Goal: Task Accomplishment & Management: Manage account settings

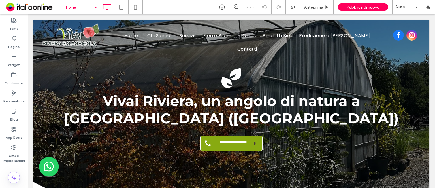
click at [73, 6] on input at bounding box center [80, 7] width 28 height 14
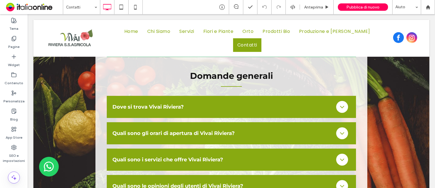
scroll to position [765, 0]
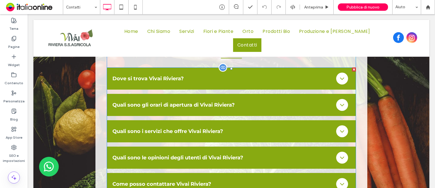
click at [312, 115] on span at bounding box center [231, 130] width 249 height 127
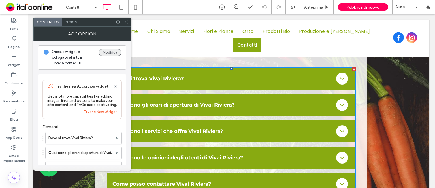
click at [112, 51] on button "Modifica" at bounding box center [110, 52] width 23 height 7
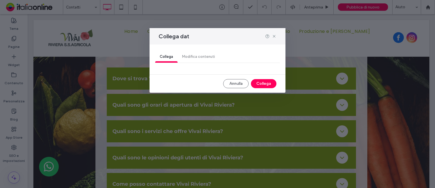
click at [201, 57] on div "Collega Modifica contenuti" at bounding box center [217, 56] width 125 height 11
drag, startPoint x: 228, startPoint y: 83, endPoint x: 59, endPoint y: 102, distance: 169.6
click at [228, 83] on button "Annulla" at bounding box center [235, 83] width 25 height 9
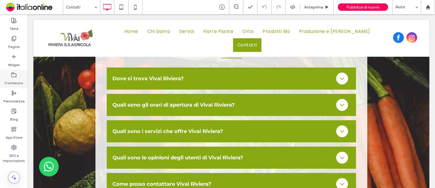
click at [14, 74] on icon at bounding box center [14, 75] width 6 height 6
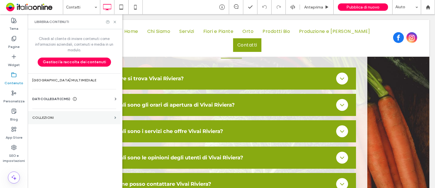
click at [40, 116] on label "COLLEZIONI" at bounding box center [72, 118] width 80 height 4
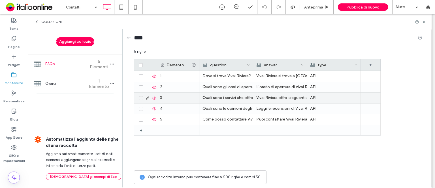
click at [234, 99] on div "Quali sono i servizi che offre Vivai Riviera?" at bounding box center [226, 98] width 47 height 10
click at [276, 100] on div "Vivai Riviera offre i seguenti servizi: Trattamenti Antiparassitari, Trattament…" at bounding box center [279, 98] width 47 height 10
click at [281, 99] on div "Vivai Riviera offre i seguenti servizi: Trattamenti Antiparassitari, Trattament…" at bounding box center [280, 98] width 47 height 10
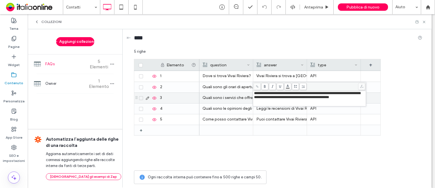
click at [351, 99] on span "**********" at bounding box center [307, 95] width 106 height 8
click at [254, 103] on span "**********" at bounding box center [307, 97] width 106 height 12
click at [313, 103] on span "**********" at bounding box center [307, 97] width 106 height 12
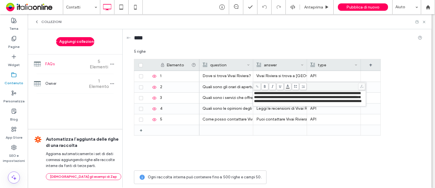
click at [403, 102] on div "Elemento question answer type + 1 2 3 4 5 + Dove si trova [GEOGRAPHIC_DATA]? [G…" at bounding box center [278, 113] width 288 height 108
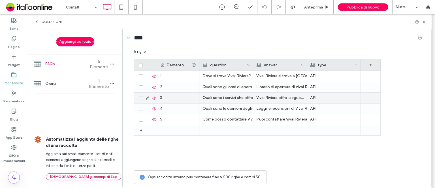
click at [313, 98] on div "API" at bounding box center [333, 98] width 47 height 10
drag, startPoint x: 316, startPoint y: 97, endPoint x: 301, endPoint y: 97, distance: 15.0
click at [301, 97] on div "*** 5 righe Drag here to set row groups Drag here to set column labels Elemento…" at bounding box center [278, 118] width 288 height 138
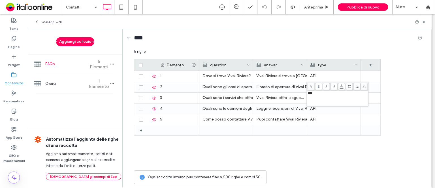
click at [392, 104] on div "Elemento question answer type + + 1 2 3 4 5 Dove si trova [GEOGRAPHIC_DATA]? [G…" at bounding box center [278, 113] width 288 height 108
click at [36, 21] on icon at bounding box center [37, 22] width 5 height 5
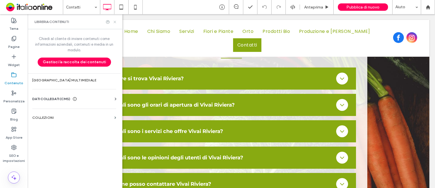
click at [114, 22] on icon at bounding box center [115, 22] width 4 height 4
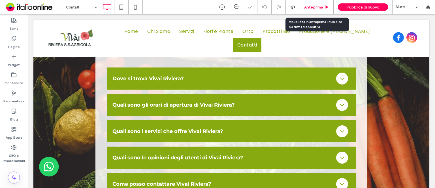
click at [310, 7] on span "Anteprima" at bounding box center [313, 7] width 19 height 5
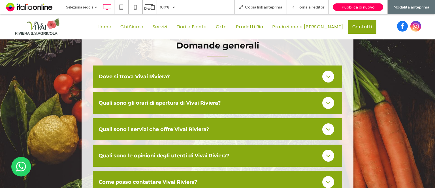
scroll to position [765, 0]
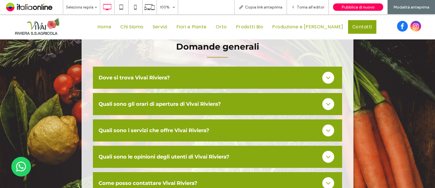
click at [326, 129] on icon at bounding box center [328, 130] width 4 height 2
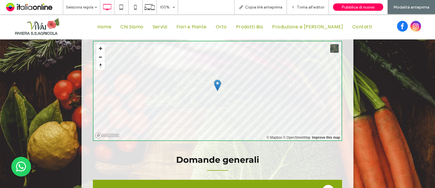
scroll to position [651, 0]
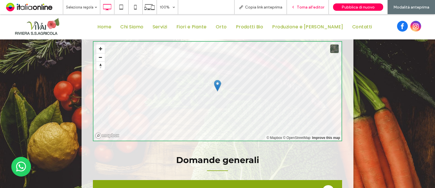
click at [313, 8] on span "Torna all'editor" at bounding box center [310, 7] width 27 height 5
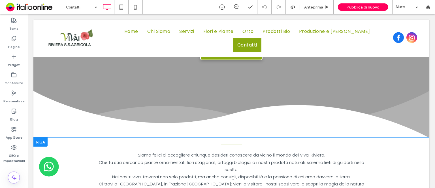
scroll to position [113, 0]
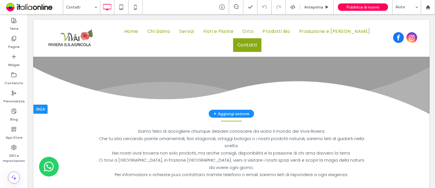
click at [41, 108] on div at bounding box center [40, 109] width 14 height 9
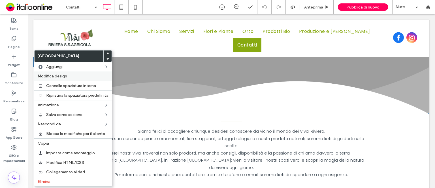
click at [47, 76] on span "Modifica design" at bounding box center [52, 76] width 29 height 5
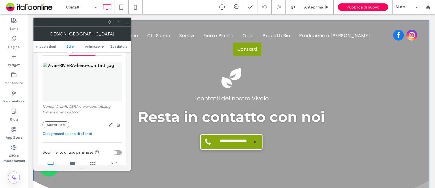
scroll to position [85, 0]
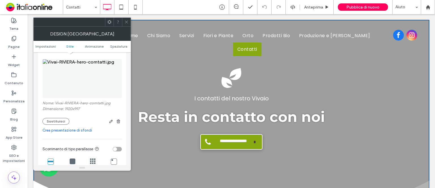
click at [126, 19] on span at bounding box center [126, 22] width 4 height 8
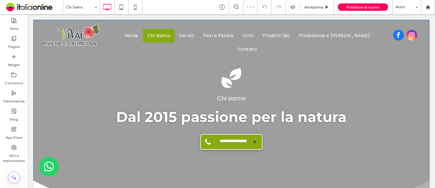
click at [38, 78] on div "**********" at bounding box center [231, 146] width 396 height 162
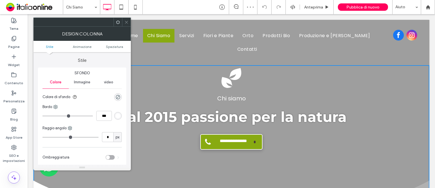
drag, startPoint x: 124, startPoint y: 20, endPoint x: 116, endPoint y: 24, distance: 8.1
click at [124, 20] on div at bounding box center [126, 22] width 8 height 8
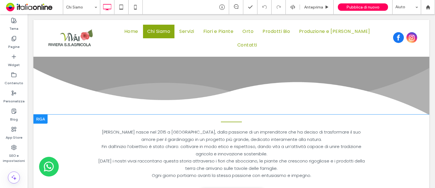
scroll to position [113, 0]
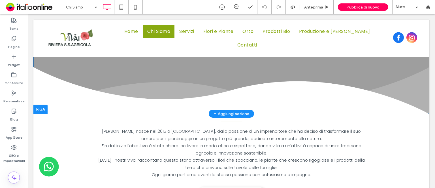
click at [38, 108] on div at bounding box center [40, 109] width 14 height 9
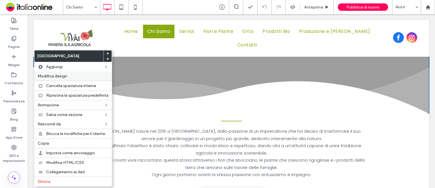
click at [52, 75] on span "Modifica design" at bounding box center [52, 76] width 29 height 5
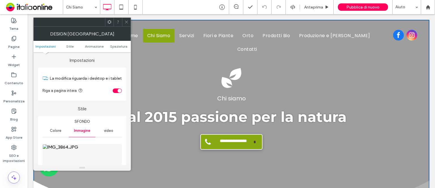
scroll to position [57, 0]
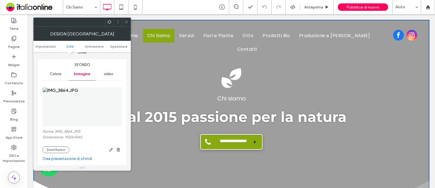
click at [69, 131] on label "Nome: IMG_3864.JPG" at bounding box center [81, 132] width 79 height 6
copy label "IMG_3864"
click at [125, 23] on use at bounding box center [126, 22] width 3 height 3
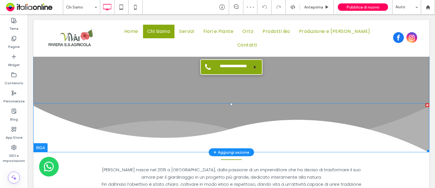
scroll to position [85, 0]
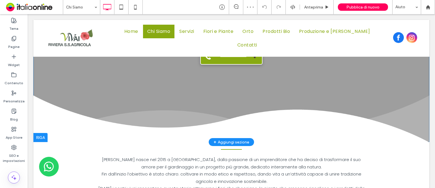
click at [40, 137] on div at bounding box center [40, 137] width 14 height 9
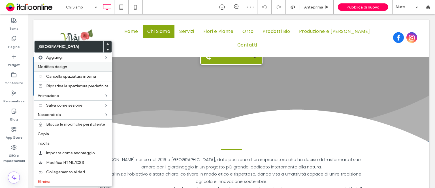
click at [49, 66] on span "Modifica design" at bounding box center [52, 66] width 29 height 5
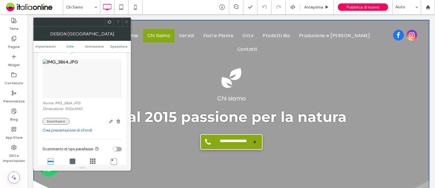
click at [56, 123] on button "Sostituisci" at bounding box center [55, 121] width 27 height 7
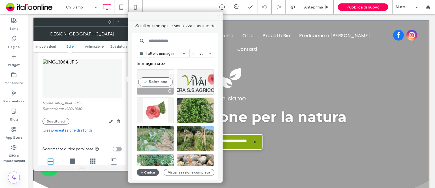
click at [170, 71] on icon at bounding box center [171, 72] width 2 height 2
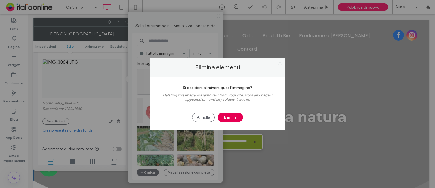
click at [229, 116] on button "Elimina" at bounding box center [230, 117] width 25 height 9
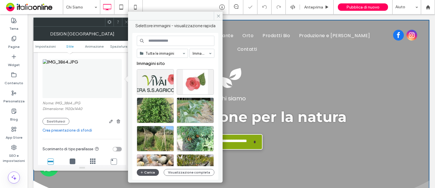
click at [148, 172] on button "Carica" at bounding box center [148, 172] width 22 height 7
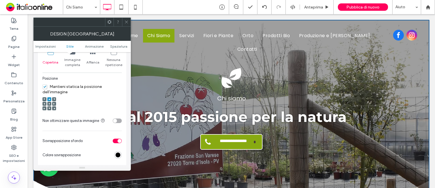
scroll to position [198, 0]
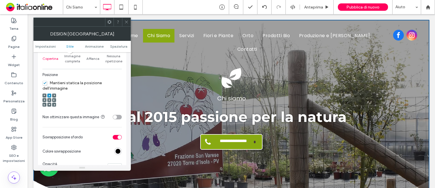
click at [50, 100] on use at bounding box center [49, 99] width 1 height 1
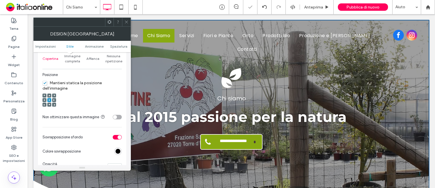
click at [126, 22] on use at bounding box center [126, 22] width 3 height 3
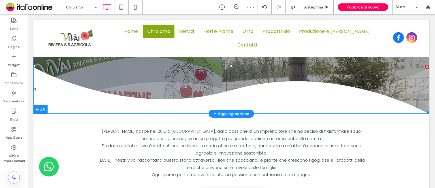
scroll to position [0, 0]
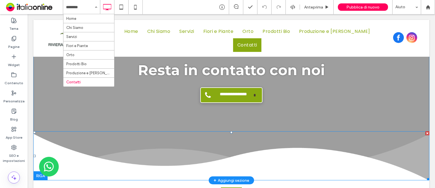
scroll to position [57, 0]
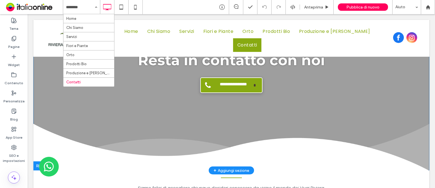
click at [37, 164] on div at bounding box center [40, 165] width 14 height 9
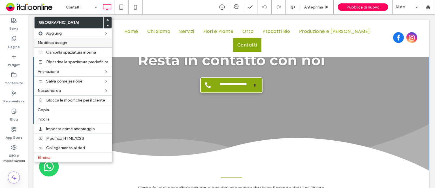
click at [56, 42] on span "Modifica design" at bounding box center [52, 42] width 29 height 5
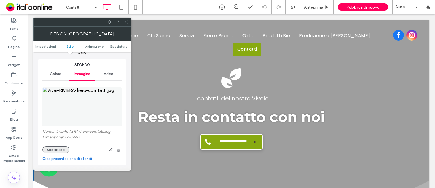
click at [55, 149] on button "Sostituisci" at bounding box center [55, 149] width 27 height 7
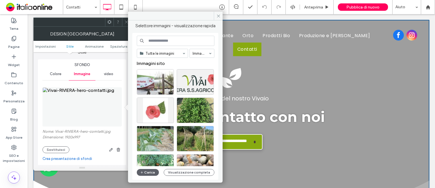
click at [156, 40] on input at bounding box center [176, 41] width 78 height 10
paste input "********"
type input "********"
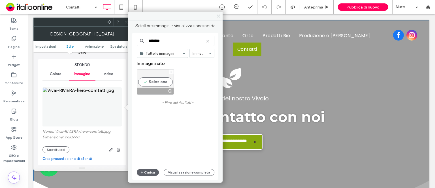
click at [159, 81] on div "Seleziona" at bounding box center [155, 81] width 37 height 25
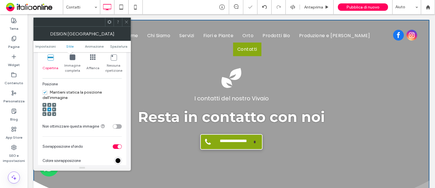
scroll to position [198, 0]
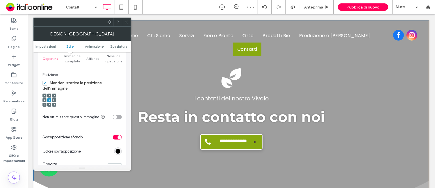
click at [48, 96] on icon at bounding box center [49, 96] width 2 height 2
click at [126, 22] on icon at bounding box center [126, 22] width 4 height 4
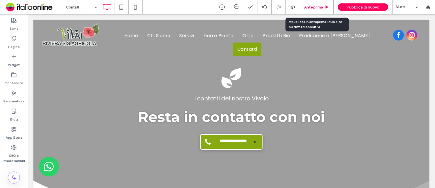
click at [316, 7] on span "Anteprima" at bounding box center [313, 7] width 19 height 5
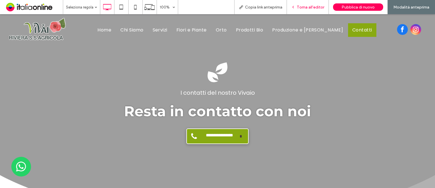
click at [318, 8] on span "Torna all'editor" at bounding box center [310, 7] width 27 height 5
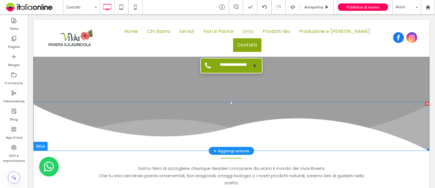
scroll to position [85, 0]
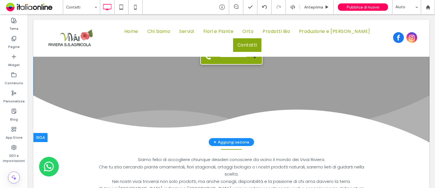
click at [37, 137] on div at bounding box center [40, 137] width 14 height 9
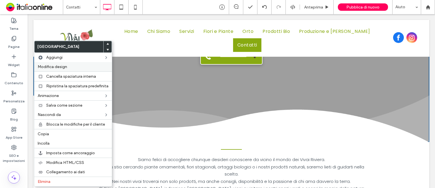
click at [54, 68] on span "Modifica design" at bounding box center [52, 66] width 29 height 5
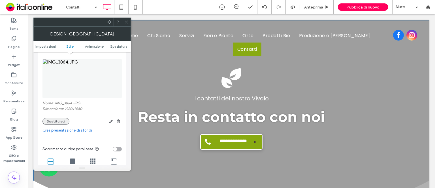
click at [59, 122] on button "Sostituisci" at bounding box center [55, 121] width 27 height 7
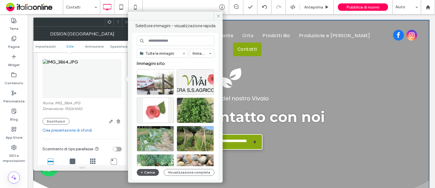
click at [149, 172] on button "Carica" at bounding box center [148, 172] width 22 height 7
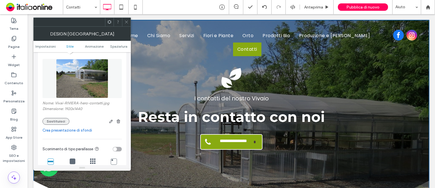
click at [62, 121] on button "Sostituisci" at bounding box center [55, 121] width 27 height 7
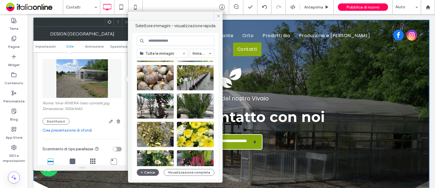
scroll to position [142, 0]
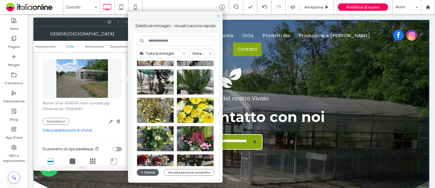
click at [165, 41] on input at bounding box center [176, 41] width 78 height 10
paste input "********"
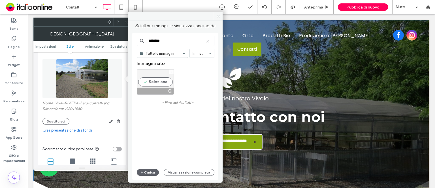
type input "********"
click at [170, 71] on icon at bounding box center [171, 72] width 2 height 2
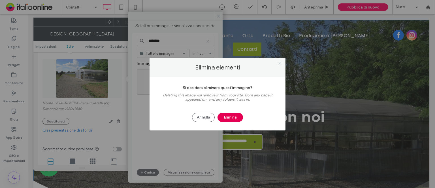
click at [231, 118] on button "Elimina" at bounding box center [230, 117] width 25 height 9
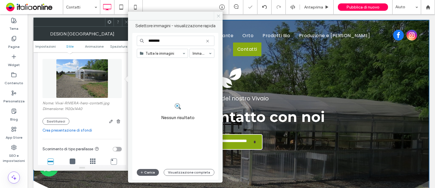
click at [218, 16] on icon at bounding box center [218, 16] width 4 height 4
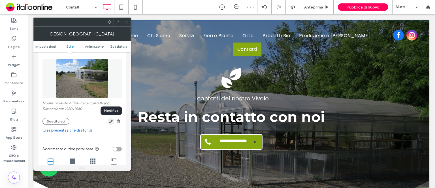
click at [110, 121] on icon "button" at bounding box center [111, 121] width 5 height 5
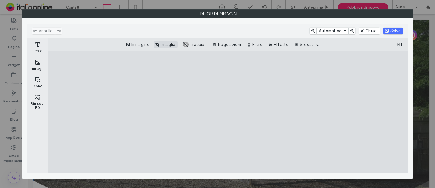
click at [165, 43] on button "Ritaglia" at bounding box center [166, 44] width 24 height 7
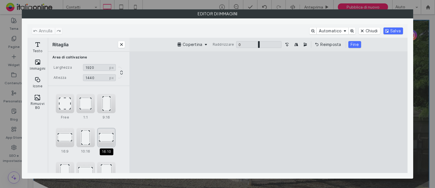
click at [110, 139] on div "16:10" at bounding box center [106, 137] width 18 height 19
type input "****"
drag, startPoint x: 312, startPoint y: 140, endPoint x: 314, endPoint y: 154, distance: 13.7
click at [268, 112] on cesdk-canvas "Editor / piattaforma / website builder canvas" at bounding box center [268, 112] width 0 height 0
click at [351, 45] on button "Fine" at bounding box center [352, 44] width 13 height 7
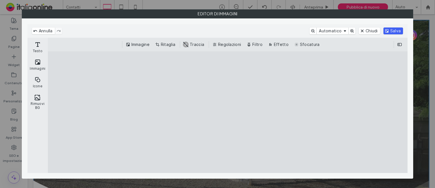
click at [395, 30] on button "Salva" at bounding box center [393, 30] width 20 height 7
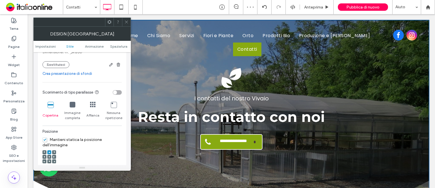
scroll to position [170, 0]
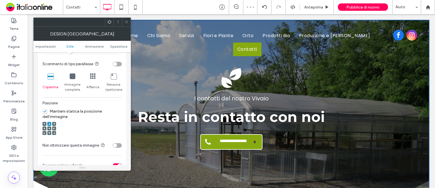
click at [48, 129] on icon at bounding box center [49, 128] width 2 height 2
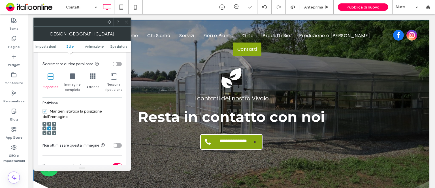
click at [127, 22] on icon at bounding box center [126, 22] width 4 height 4
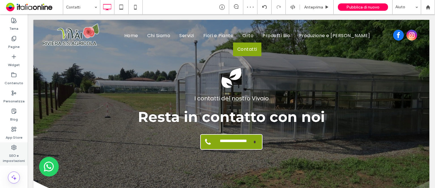
click at [15, 146] on icon at bounding box center [14, 147] width 6 height 6
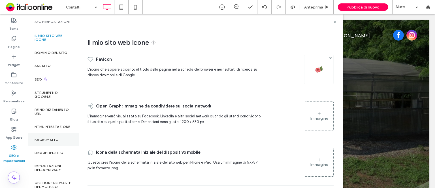
click at [42, 142] on label "Backup sito" at bounding box center [47, 140] width 24 height 4
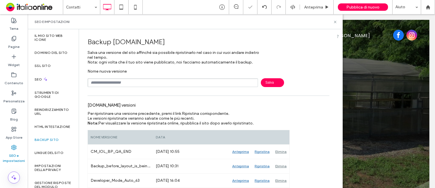
click at [118, 83] on input "text" at bounding box center [173, 82] width 171 height 9
type input "**********"
drag, startPoint x: 268, startPoint y: 84, endPoint x: 270, endPoint y: 86, distance: 3.0
click at [268, 84] on span "Salva" at bounding box center [272, 82] width 23 height 9
click at [335, 22] on use at bounding box center [335, 22] width 2 height 2
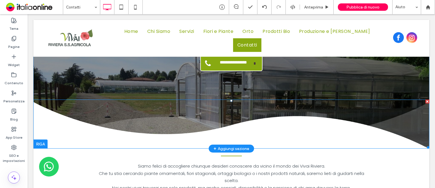
scroll to position [85, 0]
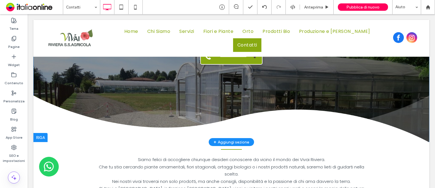
click at [42, 137] on div at bounding box center [40, 137] width 14 height 9
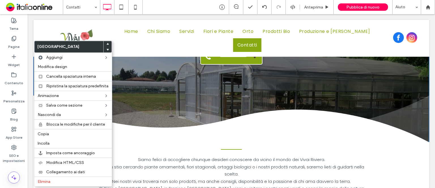
click at [408, 150] on div "Siamo felici di accogliere chiunque desideri conoscere da vicino il mondo dei V…" at bounding box center [231, 187] width 396 height 90
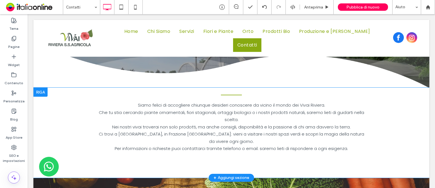
scroll to position [142, 0]
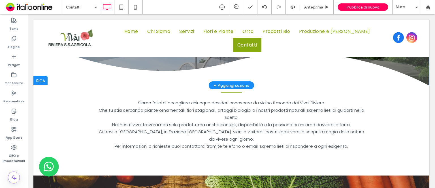
click at [39, 80] on div at bounding box center [40, 80] width 14 height 9
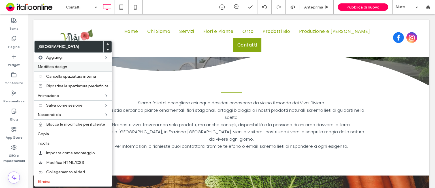
click at [50, 67] on span "Modifica design" at bounding box center [52, 66] width 29 height 5
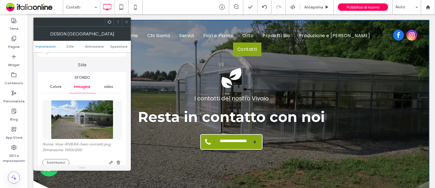
scroll to position [85, 0]
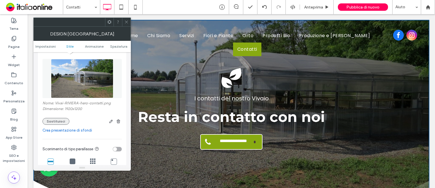
click at [51, 122] on button "Sostituisci" at bounding box center [55, 121] width 27 height 7
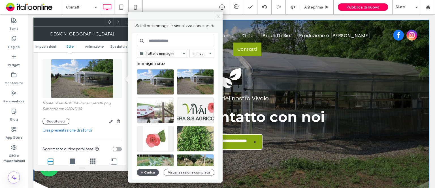
click at [146, 171] on button "Carica" at bounding box center [148, 172] width 22 height 7
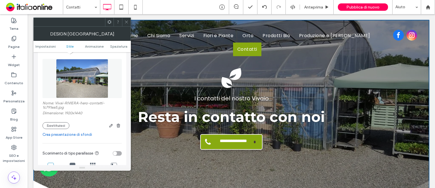
drag, startPoint x: 126, startPoint y: 21, endPoint x: 124, endPoint y: 25, distance: 5.1
click at [126, 21] on icon at bounding box center [126, 22] width 4 height 4
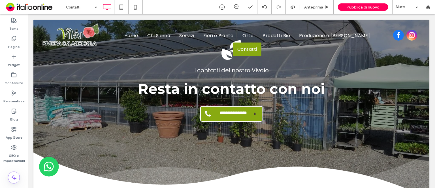
scroll to position [0, 0]
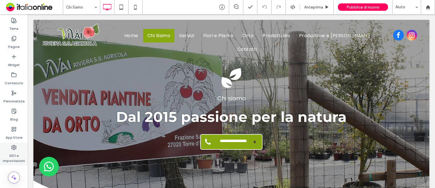
click at [14, 146] on use at bounding box center [14, 147] width 5 height 5
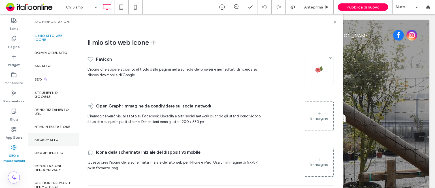
click at [45, 142] on label "Backup sito" at bounding box center [47, 140] width 24 height 4
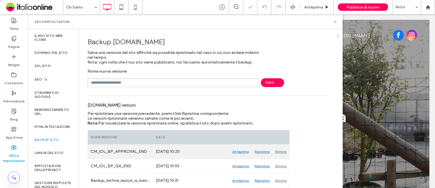
click at [278, 152] on div "Elimina" at bounding box center [280, 151] width 17 height 14
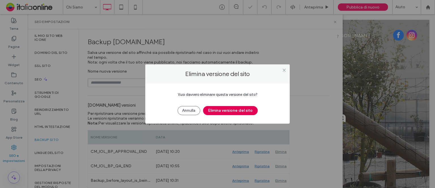
click at [228, 107] on button "Elimina versione del sito" at bounding box center [230, 110] width 55 height 9
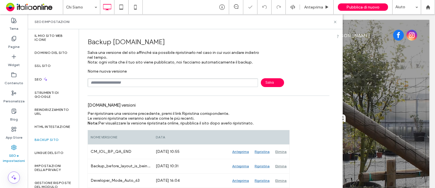
click at [128, 82] on input "text" at bounding box center [173, 82] width 171 height 9
type input "**********"
click at [265, 85] on span "Salva" at bounding box center [272, 82] width 23 height 9
click at [335, 21] on icon at bounding box center [335, 22] width 4 height 4
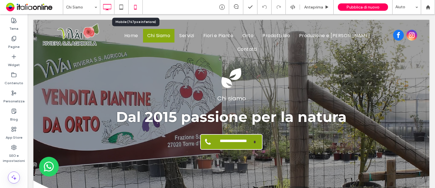
click at [136, 8] on use at bounding box center [135, 7] width 3 height 5
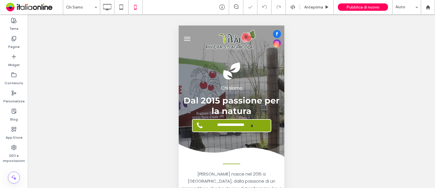
click at [186, 37] on button "menu" at bounding box center [186, 38] width 11 height 11
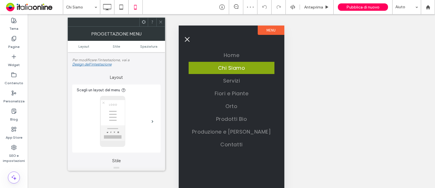
click at [187, 39] on span "menu" at bounding box center [187, 39] width 5 height 5
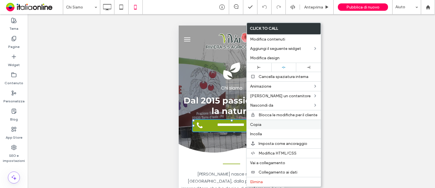
click at [257, 124] on span "Copia" at bounding box center [255, 124] width 11 height 5
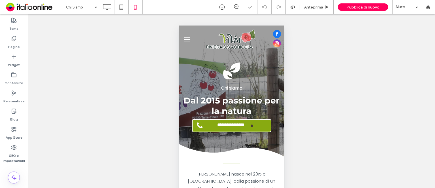
drag, startPoint x: 187, startPoint y: 38, endPoint x: 192, endPoint y: 42, distance: 6.7
click at [187, 38] on button "menu" at bounding box center [186, 39] width 11 height 11
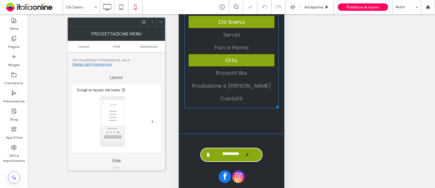
scroll to position [46, 0]
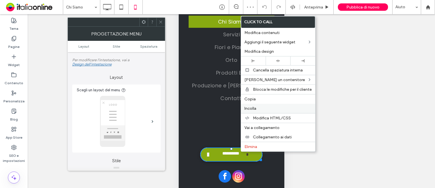
click at [252, 106] on span "Incolla" at bounding box center [250, 108] width 12 height 5
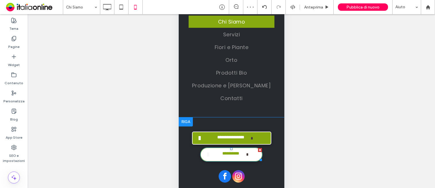
click at [260, 150] on div at bounding box center [260, 150] width 4 height 4
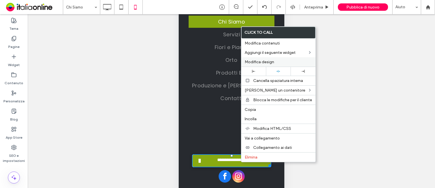
click at [255, 63] on span "Modifica design" at bounding box center [259, 61] width 29 height 5
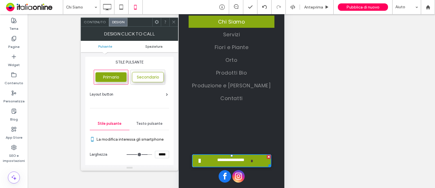
click at [154, 45] on span "Spaziatura" at bounding box center [153, 46] width 17 height 4
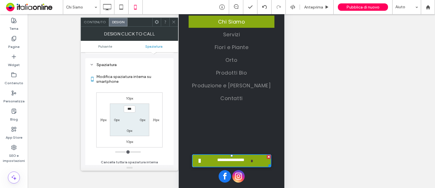
scroll to position [300, 0]
click at [129, 139] on label "10px" at bounding box center [129, 140] width 7 height 4
type input "**"
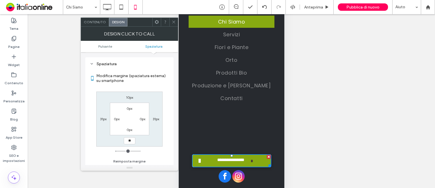
type input "**"
type input "****"
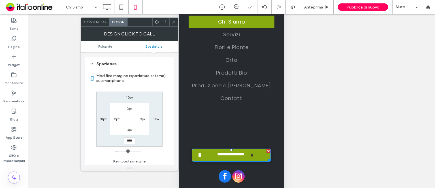
click at [172, 22] on icon at bounding box center [174, 22] width 4 height 4
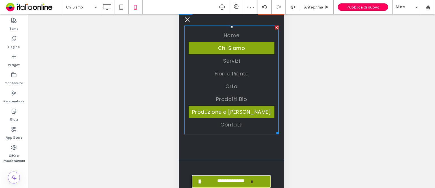
scroll to position [0, 0]
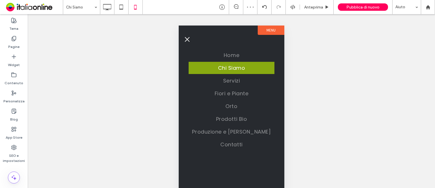
drag, startPoint x: 186, startPoint y: 37, endPoint x: 182, endPoint y: 35, distance: 4.9
click at [186, 37] on button "menu" at bounding box center [186, 39] width 11 height 11
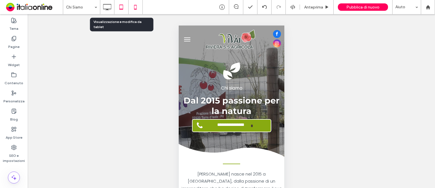
click at [121, 7] on icon at bounding box center [121, 6] width 11 height 11
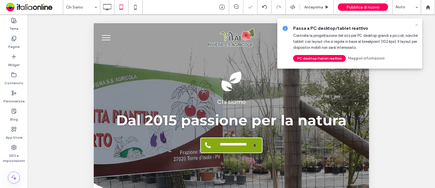
drag, startPoint x: 416, startPoint y: 25, endPoint x: 224, endPoint y: 27, distance: 192.0
click at [416, 25] on icon at bounding box center [416, 25] width 5 height 5
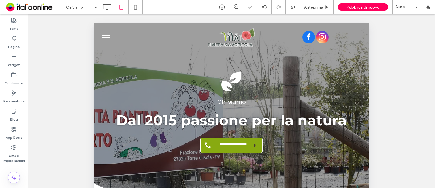
click at [105, 37] on span "menu" at bounding box center [106, 37] width 8 height 1
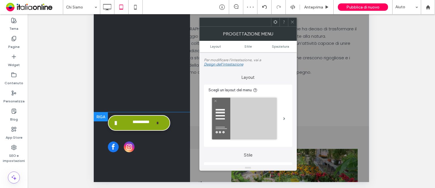
scroll to position [207, 0]
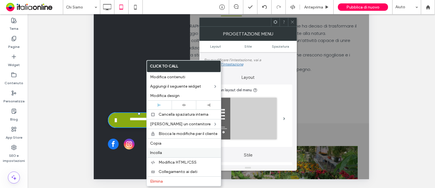
click at [153, 150] on span "Incolla" at bounding box center [156, 152] width 12 height 5
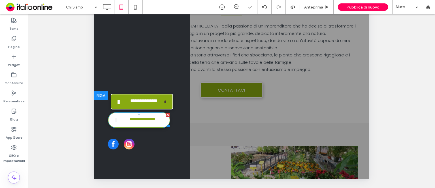
click at [167, 115] on div at bounding box center [168, 115] width 4 height 4
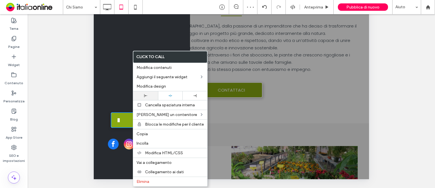
click at [146, 95] on use at bounding box center [145, 95] width 3 height 3
click at [172, 95] on div at bounding box center [170, 96] width 19 height 4
click at [122, 163] on div "**********" at bounding box center [142, 144] width 96 height 70
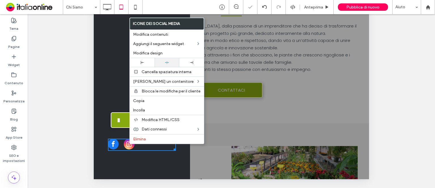
click at [166, 61] on icon at bounding box center [167, 63] width 4 height 4
click at [129, 161] on div "**********" at bounding box center [142, 144] width 96 height 70
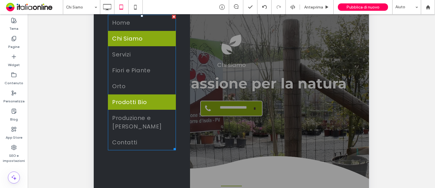
scroll to position [0, 0]
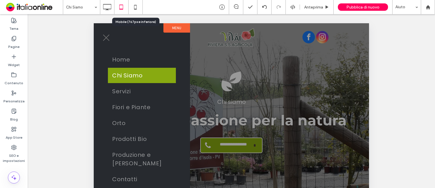
click at [132, 4] on icon at bounding box center [135, 6] width 11 height 11
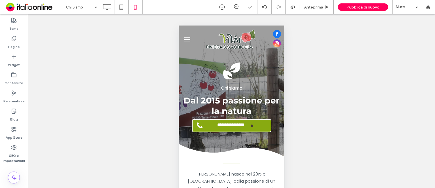
click at [189, 41] on button "menu" at bounding box center [186, 39] width 11 height 11
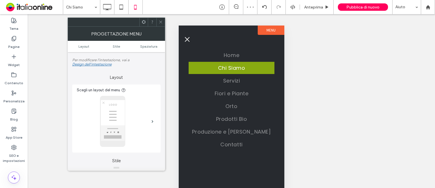
click at [160, 22] on use at bounding box center [160, 22] width 3 height 3
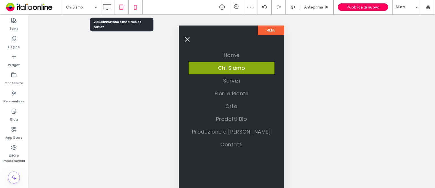
click at [121, 5] on use at bounding box center [121, 7] width 4 height 5
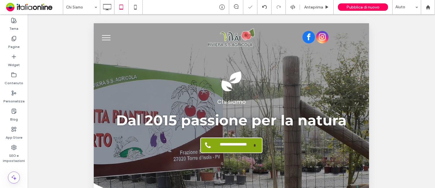
click at [103, 37] on button "menu" at bounding box center [106, 37] width 15 height 15
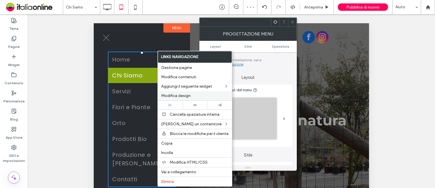
click at [183, 96] on span "Modifica design" at bounding box center [175, 95] width 29 height 5
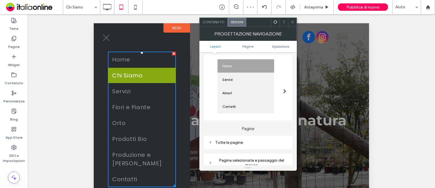
scroll to position [85, 0]
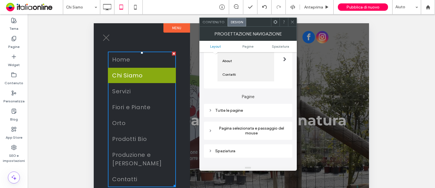
drag, startPoint x: 237, startPoint y: 110, endPoint x: 252, endPoint y: 112, distance: 15.1
click at [237, 110] on div "Tutte le pagine" at bounding box center [247, 110] width 79 height 5
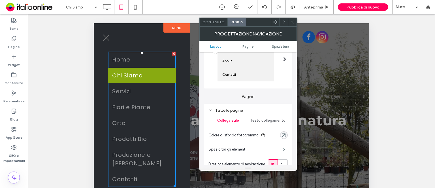
click at [270, 120] on span "Testo collegamento" at bounding box center [267, 120] width 35 height 5
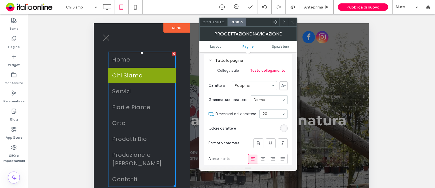
scroll to position [170, 0]
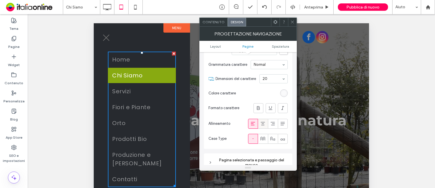
click at [261, 122] on icon at bounding box center [263, 124] width 6 height 6
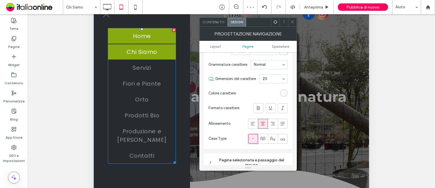
scroll to position [0, 0]
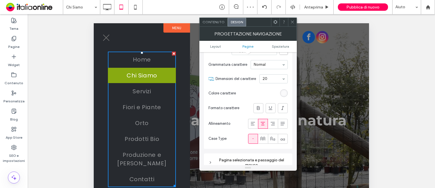
click at [291, 21] on icon at bounding box center [292, 22] width 4 height 4
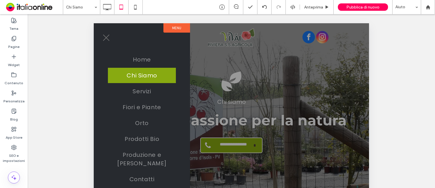
click at [106, 37] on span "menu" at bounding box center [106, 38] width 7 height 7
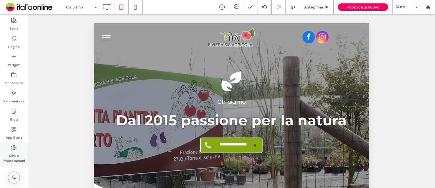
click at [13, 148] on use at bounding box center [14, 147] width 5 height 5
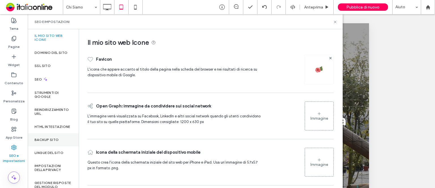
click at [50, 142] on label "Backup sito" at bounding box center [47, 140] width 24 height 4
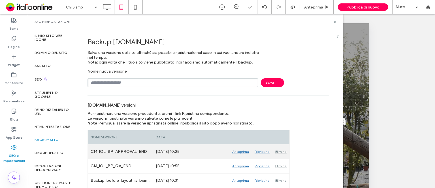
click at [281, 151] on div "Elimina" at bounding box center [280, 151] width 17 height 14
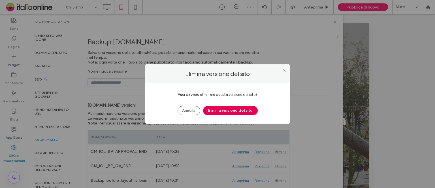
click at [230, 113] on button "Elimina versione del sito" at bounding box center [230, 110] width 55 height 9
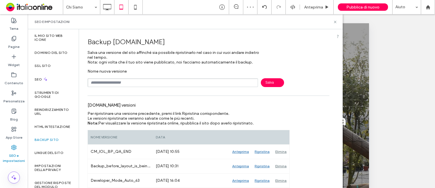
drag, startPoint x: 128, startPoint y: 82, endPoint x: 140, endPoint y: 82, distance: 11.9
click at [128, 82] on input "text" at bounding box center [173, 82] width 171 height 9
type input "**********"
click at [267, 81] on span "Salva" at bounding box center [272, 82] width 23 height 9
click at [334, 21] on use at bounding box center [335, 22] width 2 height 2
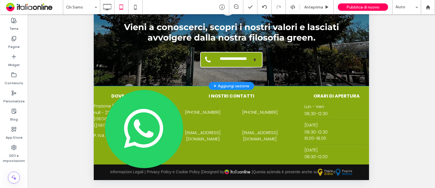
scroll to position [207, 0]
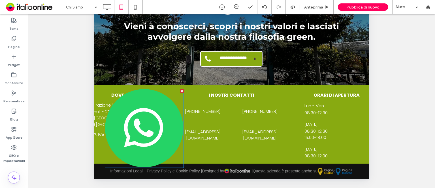
click at [159, 108] on img at bounding box center [144, 128] width 79 height 79
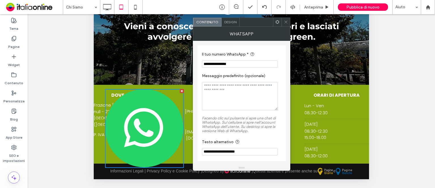
click at [229, 22] on span "Design" at bounding box center [230, 22] width 12 height 4
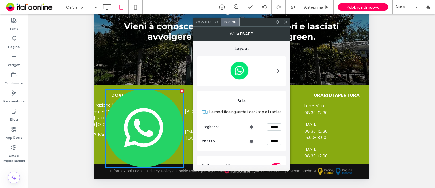
click at [273, 127] on input "*****" at bounding box center [274, 126] width 14 height 7
type input "**"
type input "****"
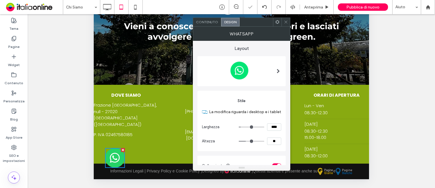
type input "****"
type input "**"
drag, startPoint x: 286, startPoint y: 21, endPoint x: 164, endPoint y: 0, distance: 123.3
click at [286, 21] on icon at bounding box center [286, 22] width 4 height 4
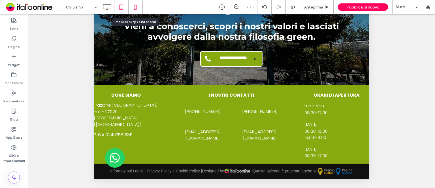
click at [135, 6] on icon at bounding box center [135, 6] width 11 height 11
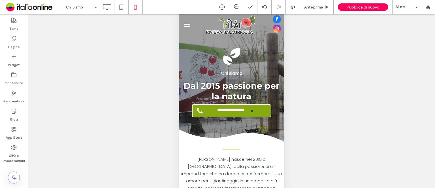
scroll to position [0, 0]
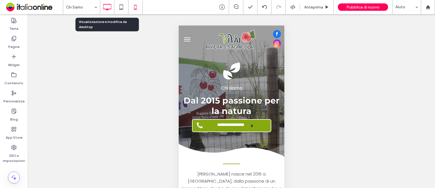
click at [109, 4] on use at bounding box center [107, 7] width 8 height 6
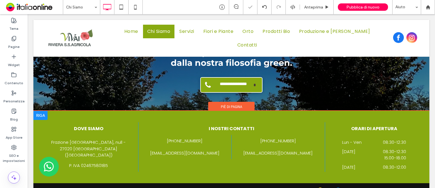
scroll to position [764, 0]
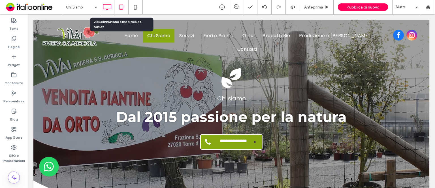
click at [123, 9] on icon at bounding box center [121, 6] width 11 height 11
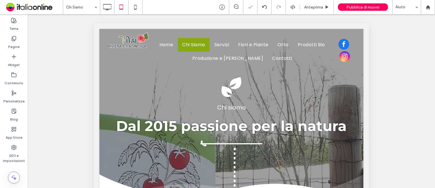
scroll to position [142, 0]
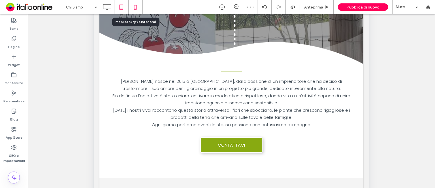
click at [134, 7] on icon at bounding box center [135, 6] width 11 height 11
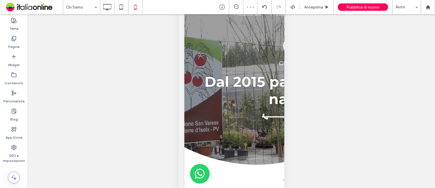
scroll to position [46, 0]
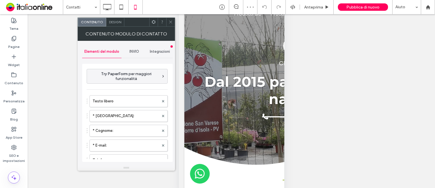
click at [131, 50] on span "INVIO" at bounding box center [134, 51] width 10 height 5
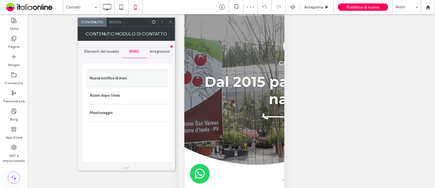
click at [114, 78] on label "Nuova notifica di invio" at bounding box center [128, 78] width 76 height 11
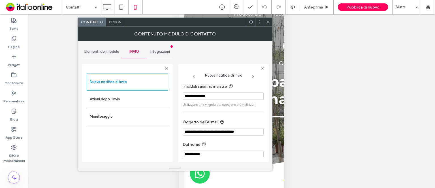
drag, startPoint x: 267, startPoint y: 20, endPoint x: 259, endPoint y: 23, distance: 7.9
click at [267, 20] on icon at bounding box center [268, 22] width 4 height 4
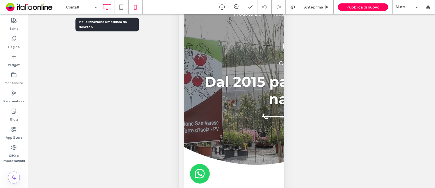
click at [107, 8] on icon at bounding box center [106, 6] width 11 height 11
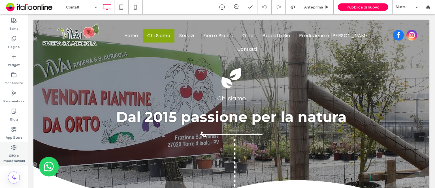
click at [14, 147] on use at bounding box center [14, 147] width 5 height 5
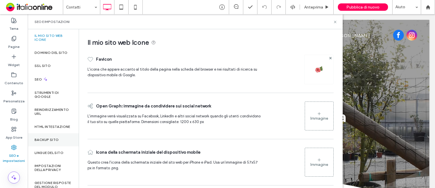
click at [50, 142] on label "Backup sito" at bounding box center [47, 140] width 24 height 4
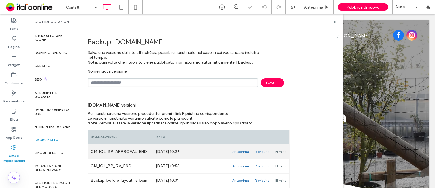
click at [279, 152] on div "Elimina" at bounding box center [280, 151] width 17 height 14
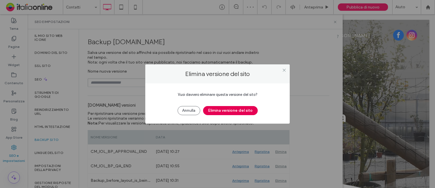
click at [225, 112] on button "Elimina versione del sito" at bounding box center [230, 110] width 55 height 9
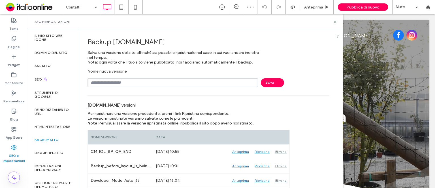
click at [131, 84] on input "text" at bounding box center [173, 82] width 171 height 9
type input "**********"
click at [267, 83] on span "Salva" at bounding box center [272, 82] width 23 height 9
click at [334, 23] on icon at bounding box center [335, 22] width 4 height 4
